Goal: Find specific page/section: Find specific page/section

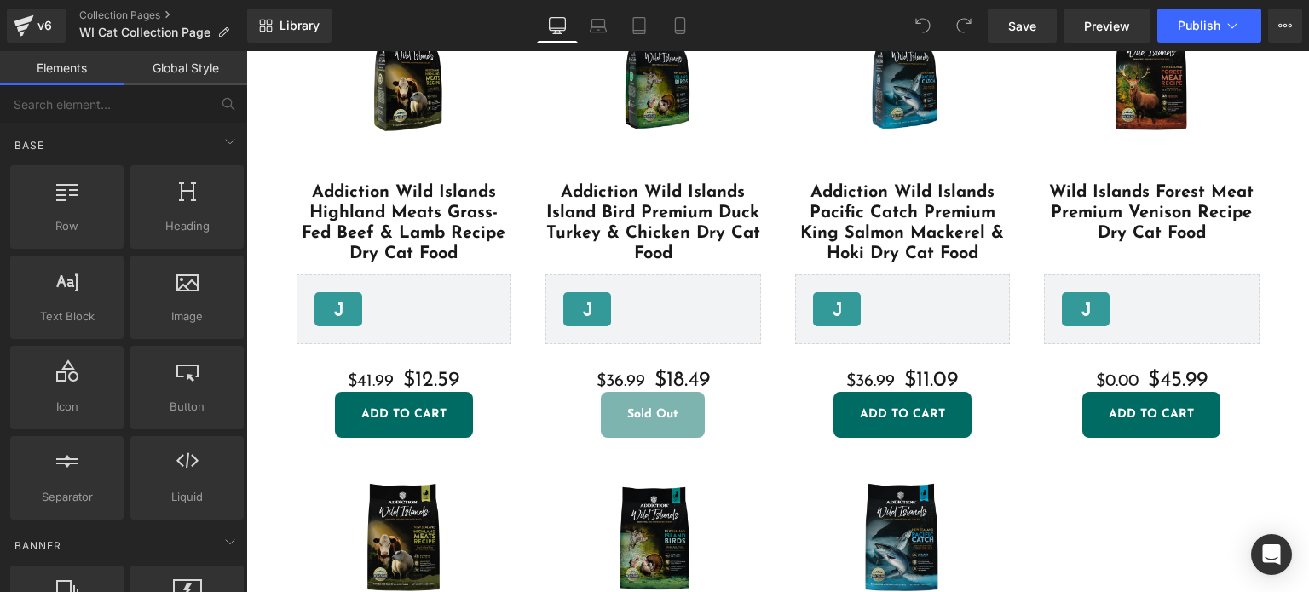
scroll to position [859, 0]
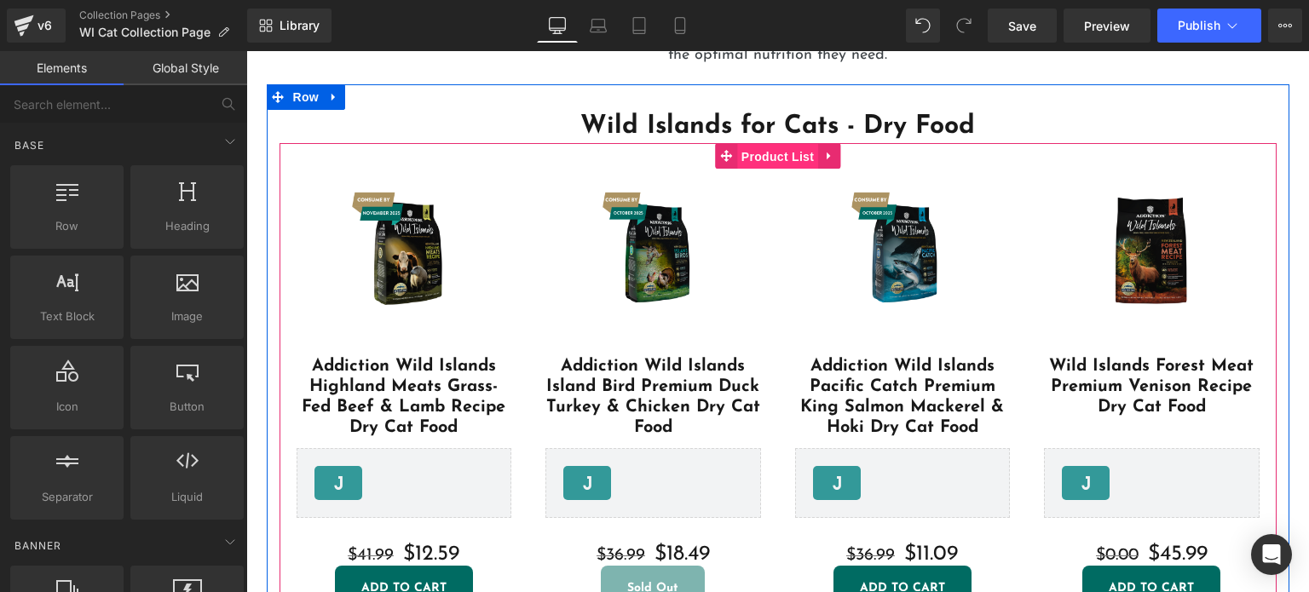
click at [739, 154] on span "Product List" at bounding box center [777, 157] width 81 height 26
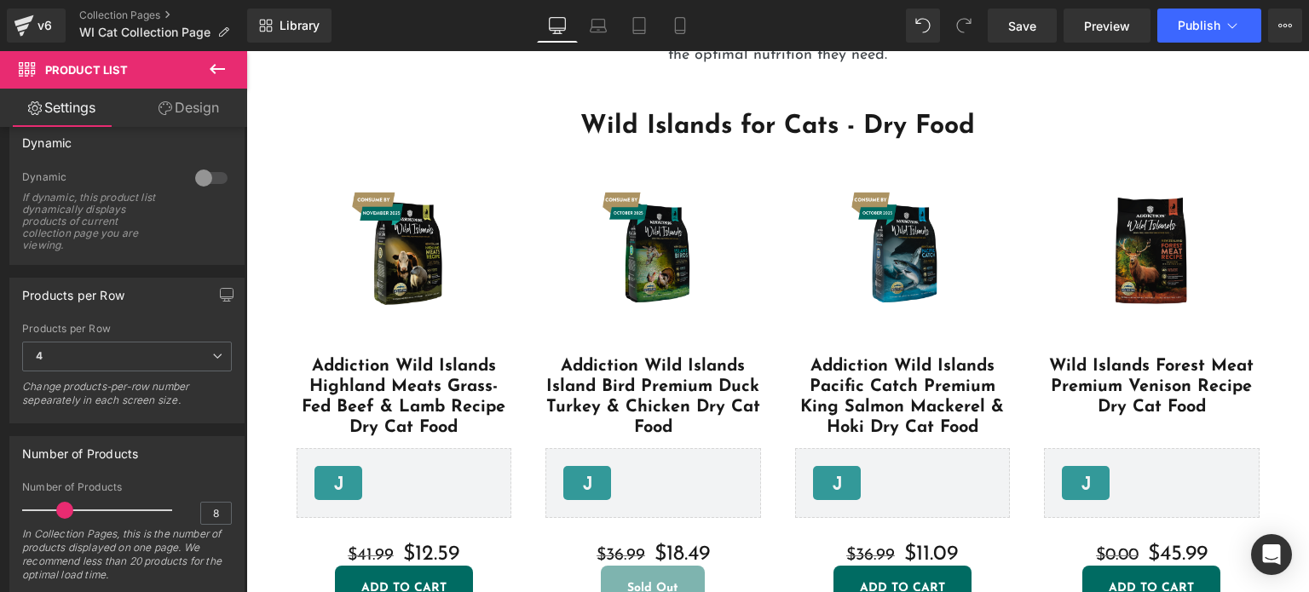
scroll to position [178, 0]
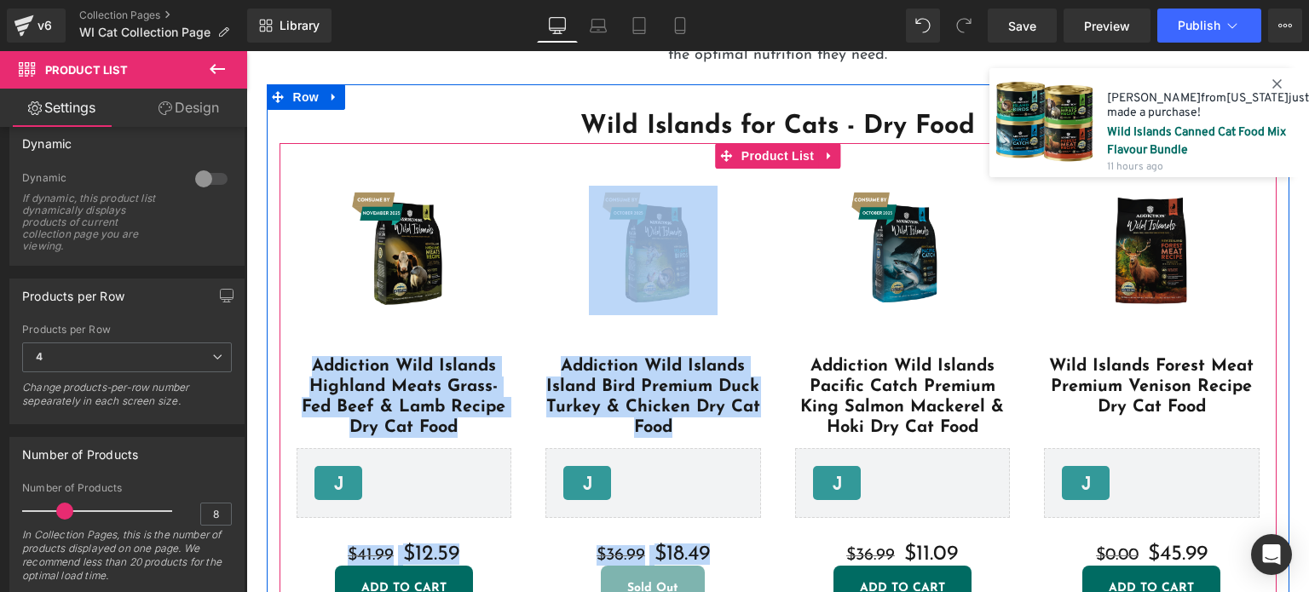
drag, startPoint x: 810, startPoint y: 182, endPoint x: 459, endPoint y: 211, distance: 352.4
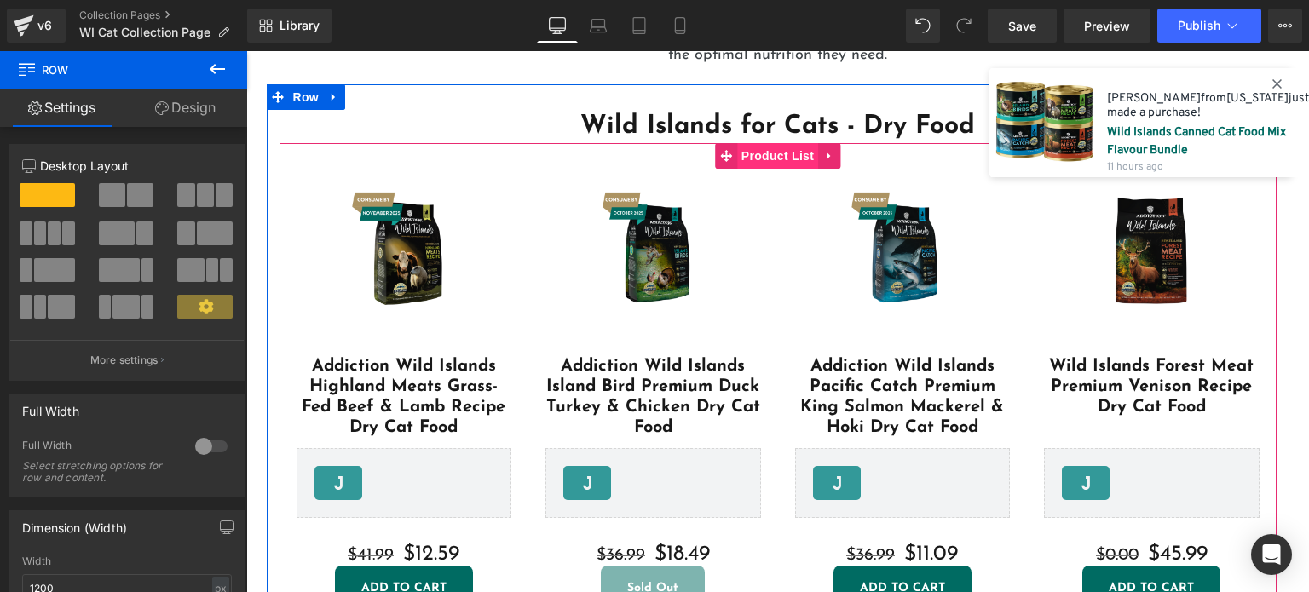
click at [777, 161] on span "Product List" at bounding box center [777, 156] width 81 height 26
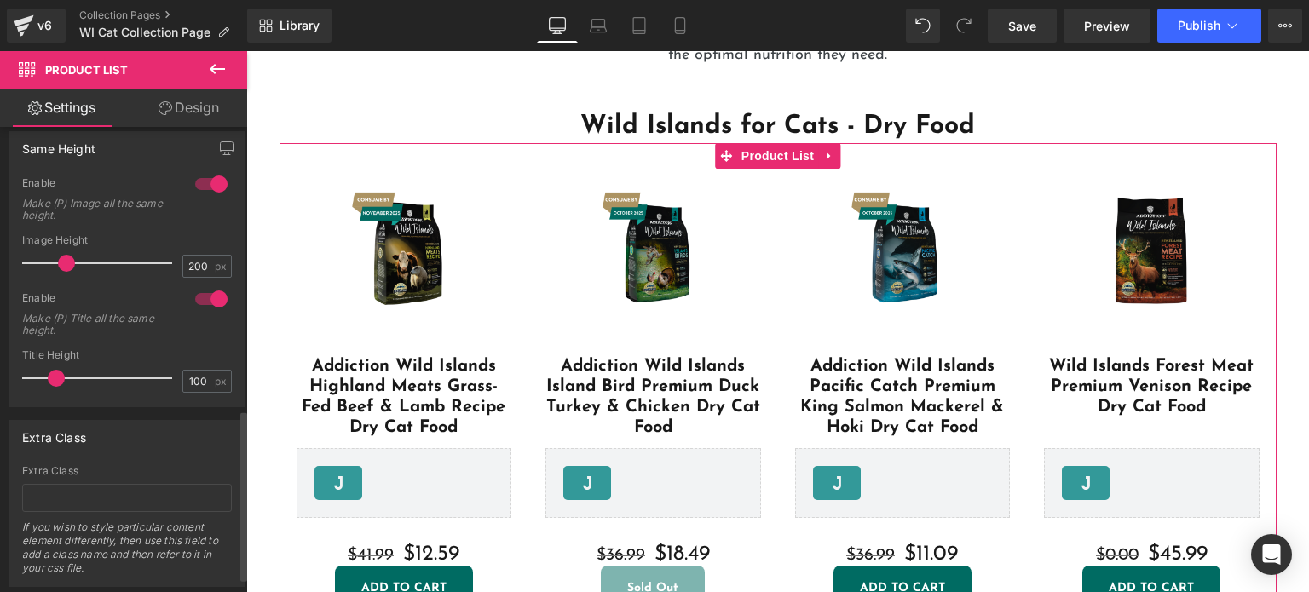
scroll to position [810, 0]
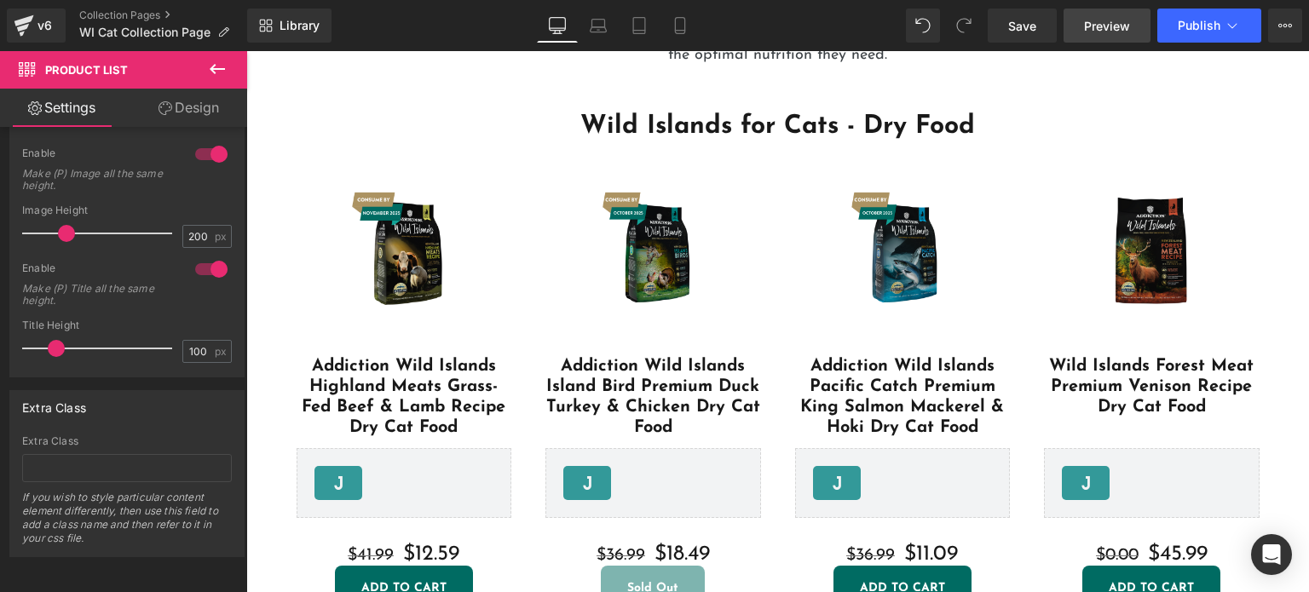
click at [1107, 24] on span "Preview" at bounding box center [1107, 26] width 46 height 18
